Goal: Information Seeking & Learning: Learn about a topic

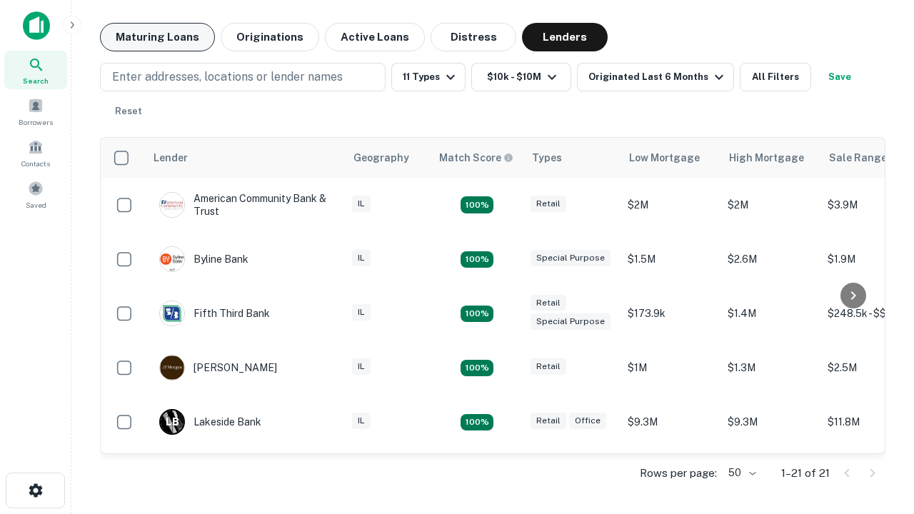
click at [157, 37] on button "Maturing Loans" at bounding box center [157, 37] width 115 height 29
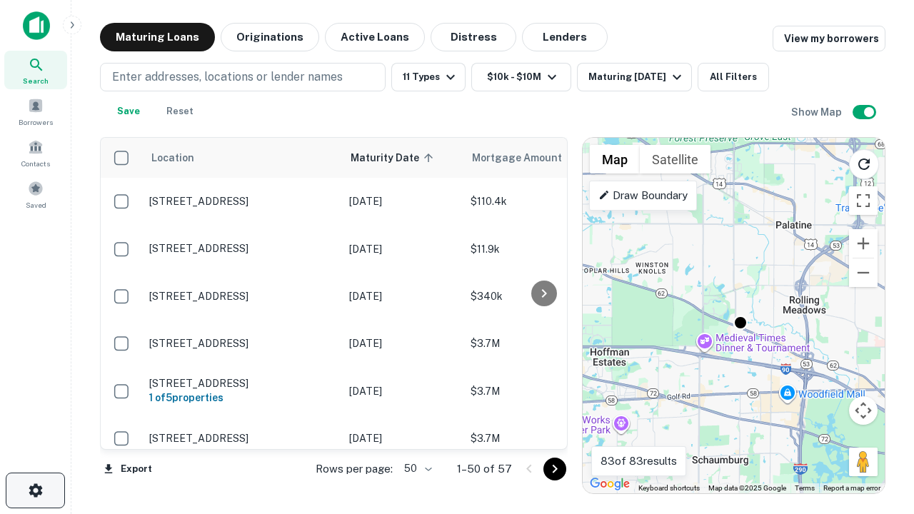
click at [35, 491] on icon "button" at bounding box center [35, 490] width 17 height 17
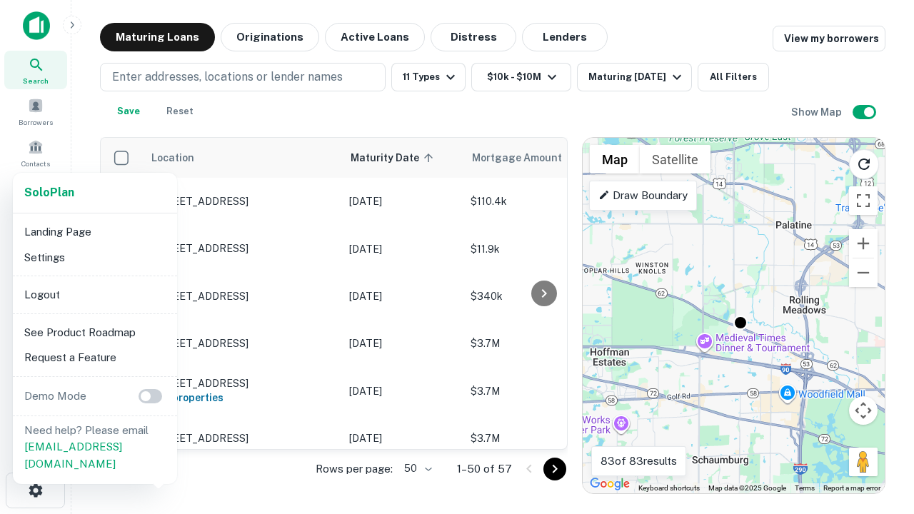
click at [94, 294] on li "Logout" at bounding box center [95, 295] width 153 height 26
